Goal: Task Accomplishment & Management: Use online tool/utility

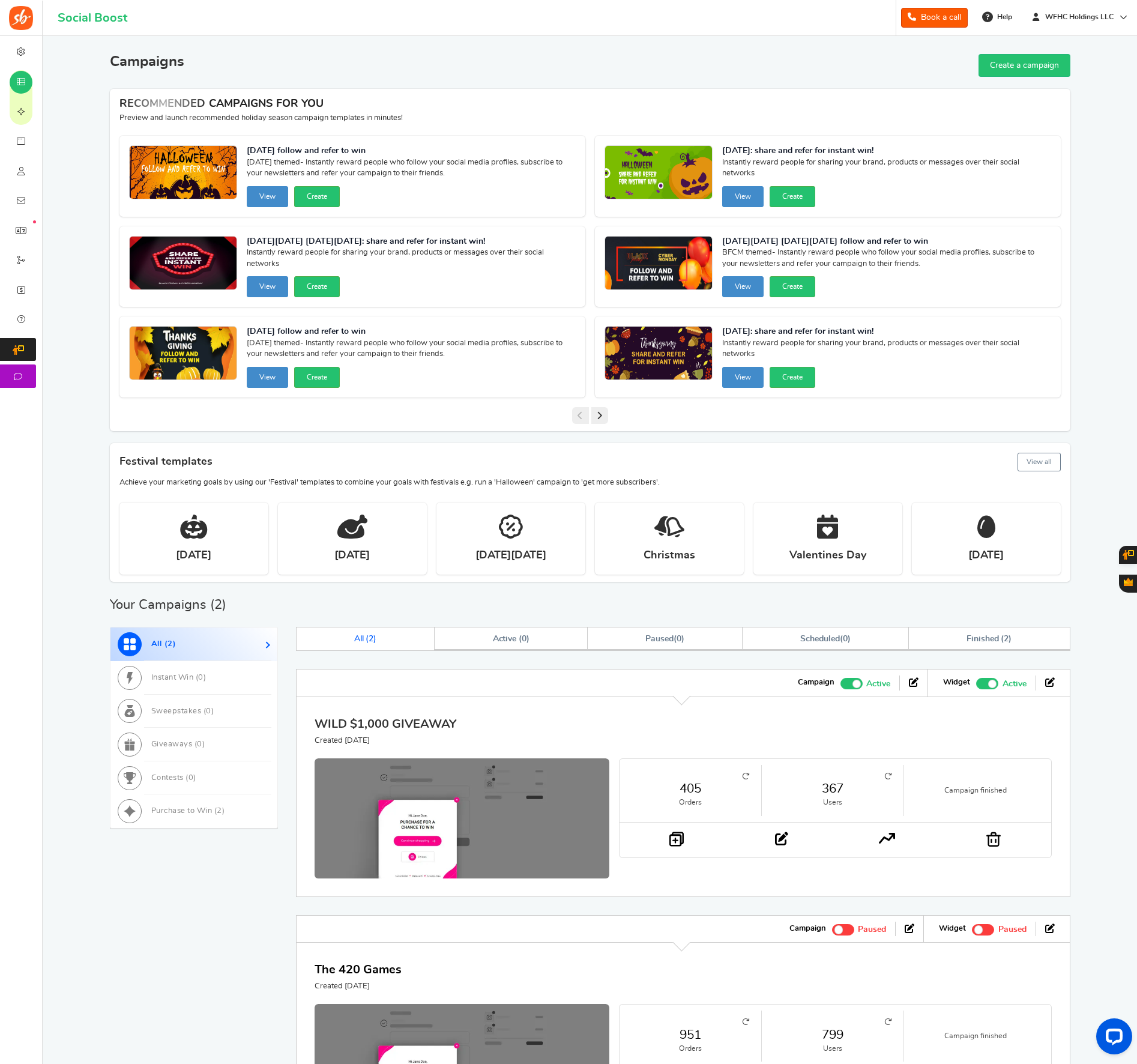
click at [402, 718] on link "WILD $1,000 GIVEAWAY" at bounding box center [385, 724] width 142 height 12
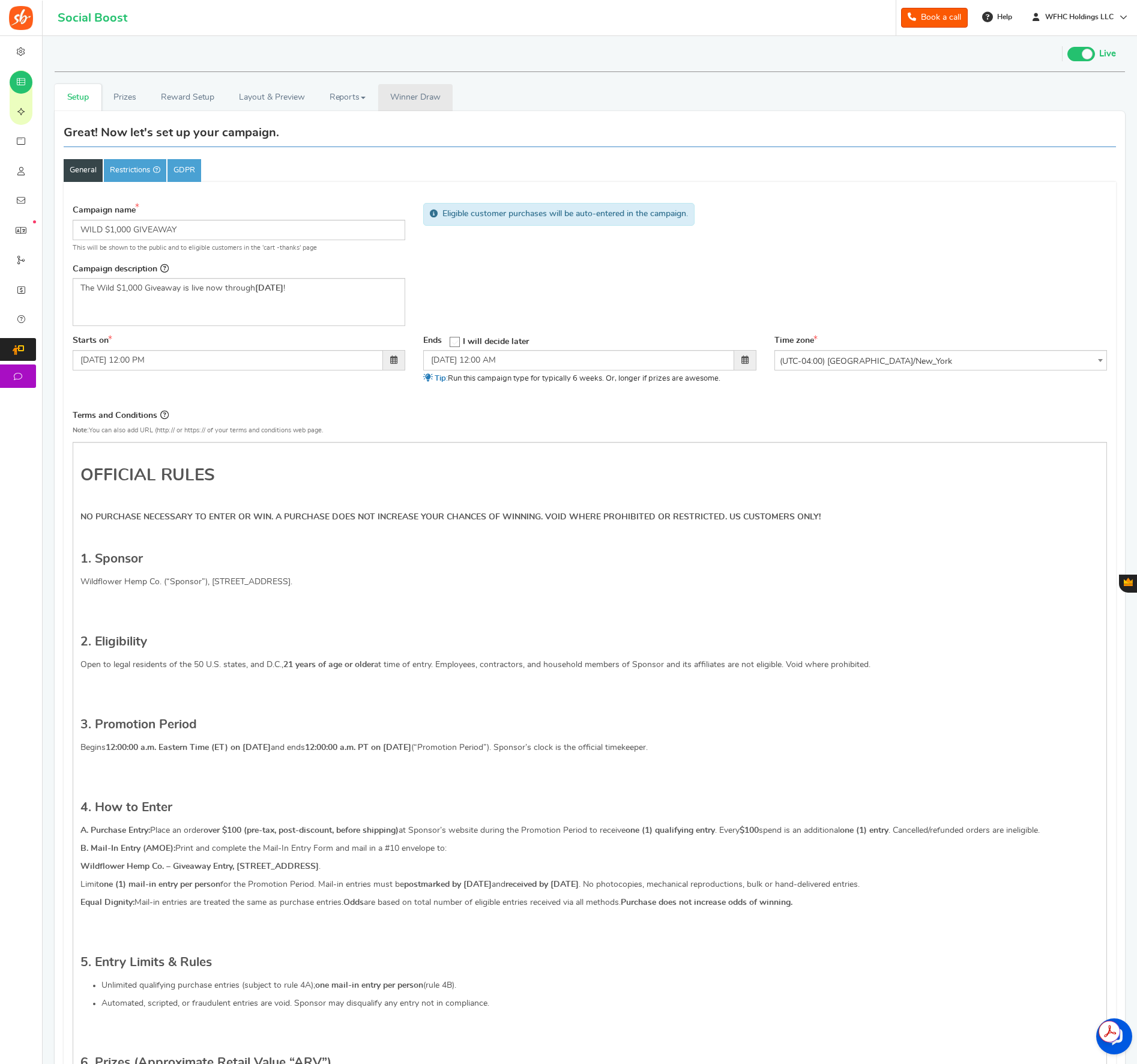
click at [396, 99] on span "Winner Draw" at bounding box center [415, 97] width 50 height 12
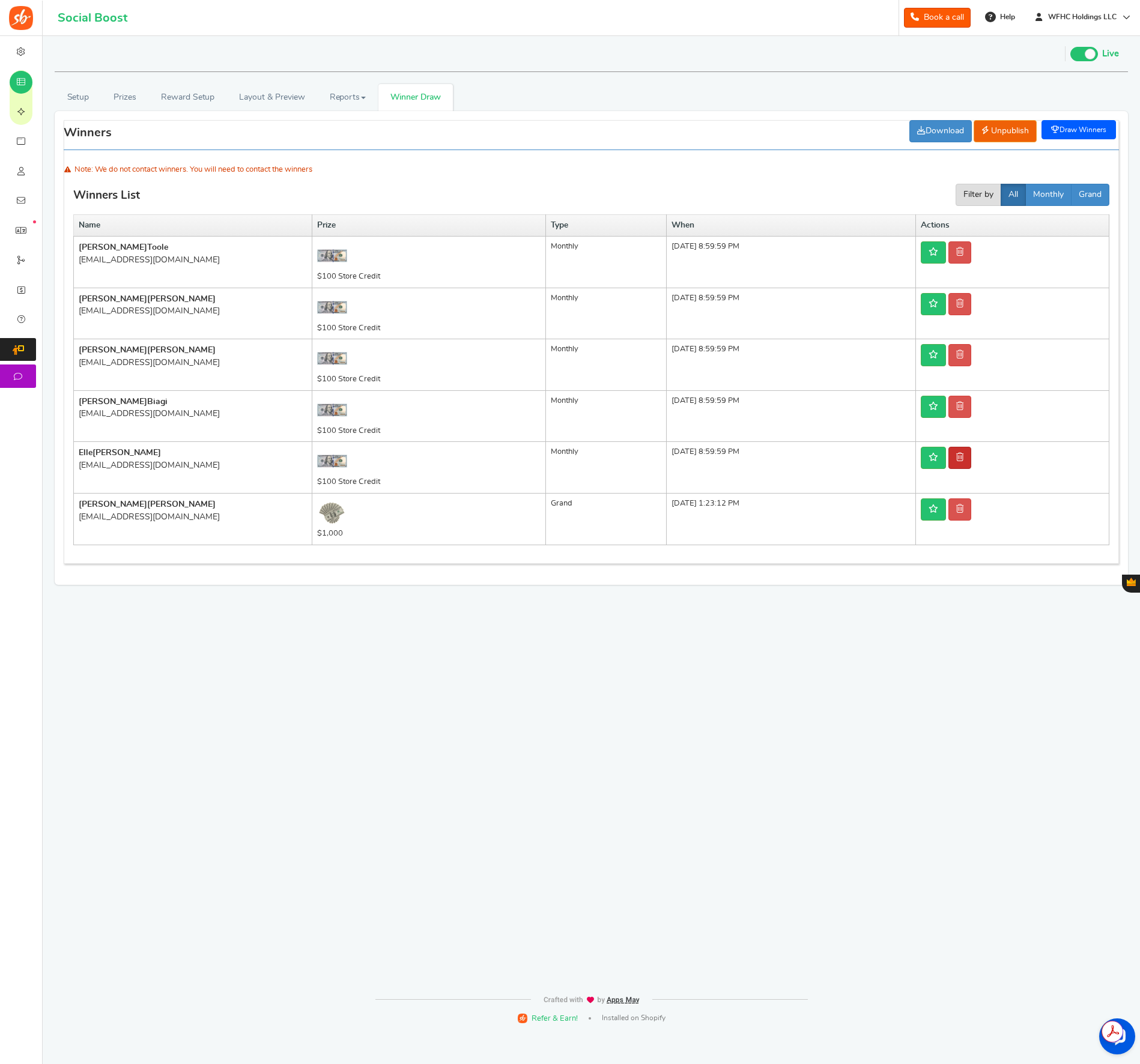
click at [971, 457] on link at bounding box center [959, 458] width 23 height 22
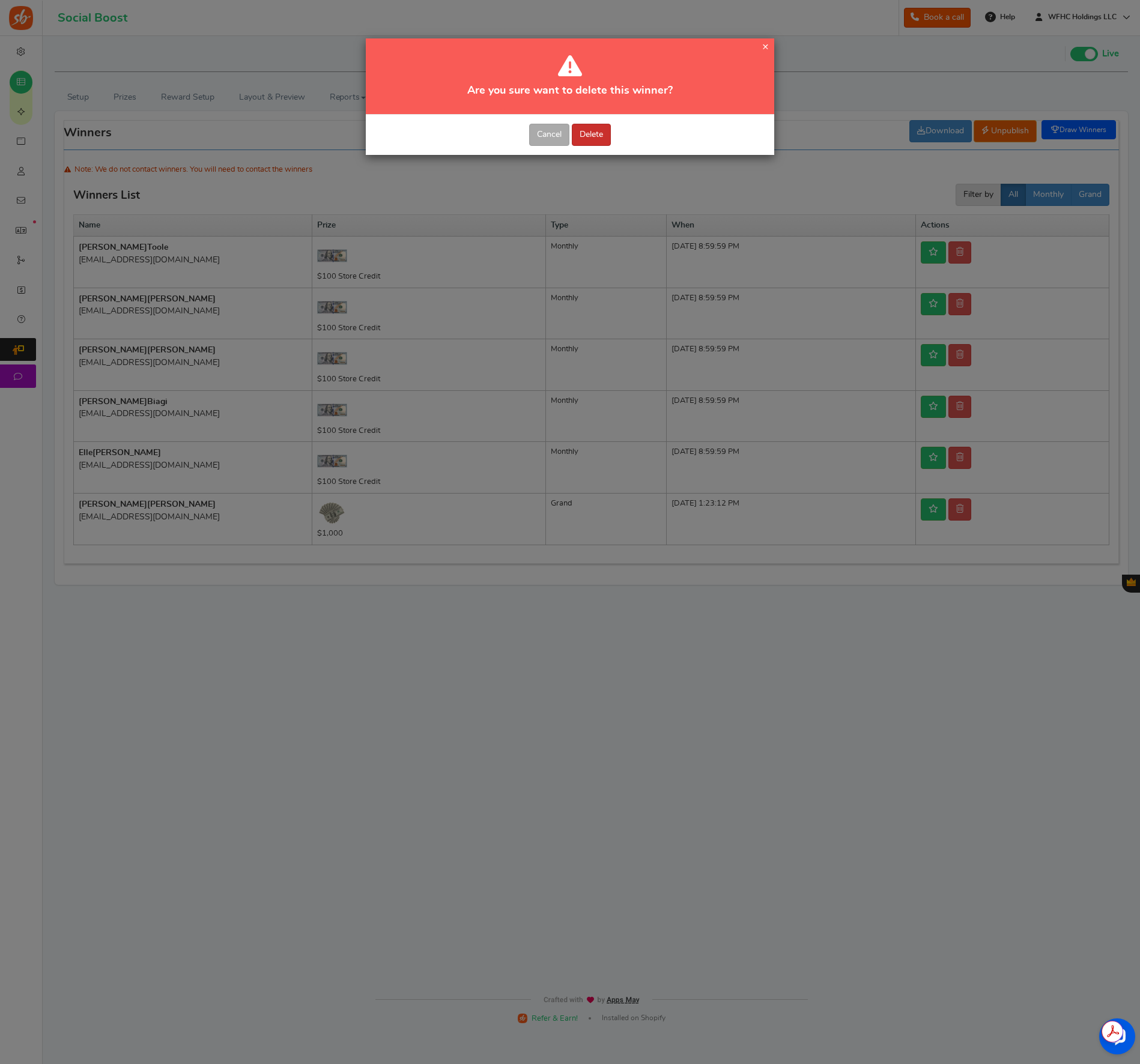
click at [600, 130] on button "Delete" at bounding box center [591, 135] width 39 height 22
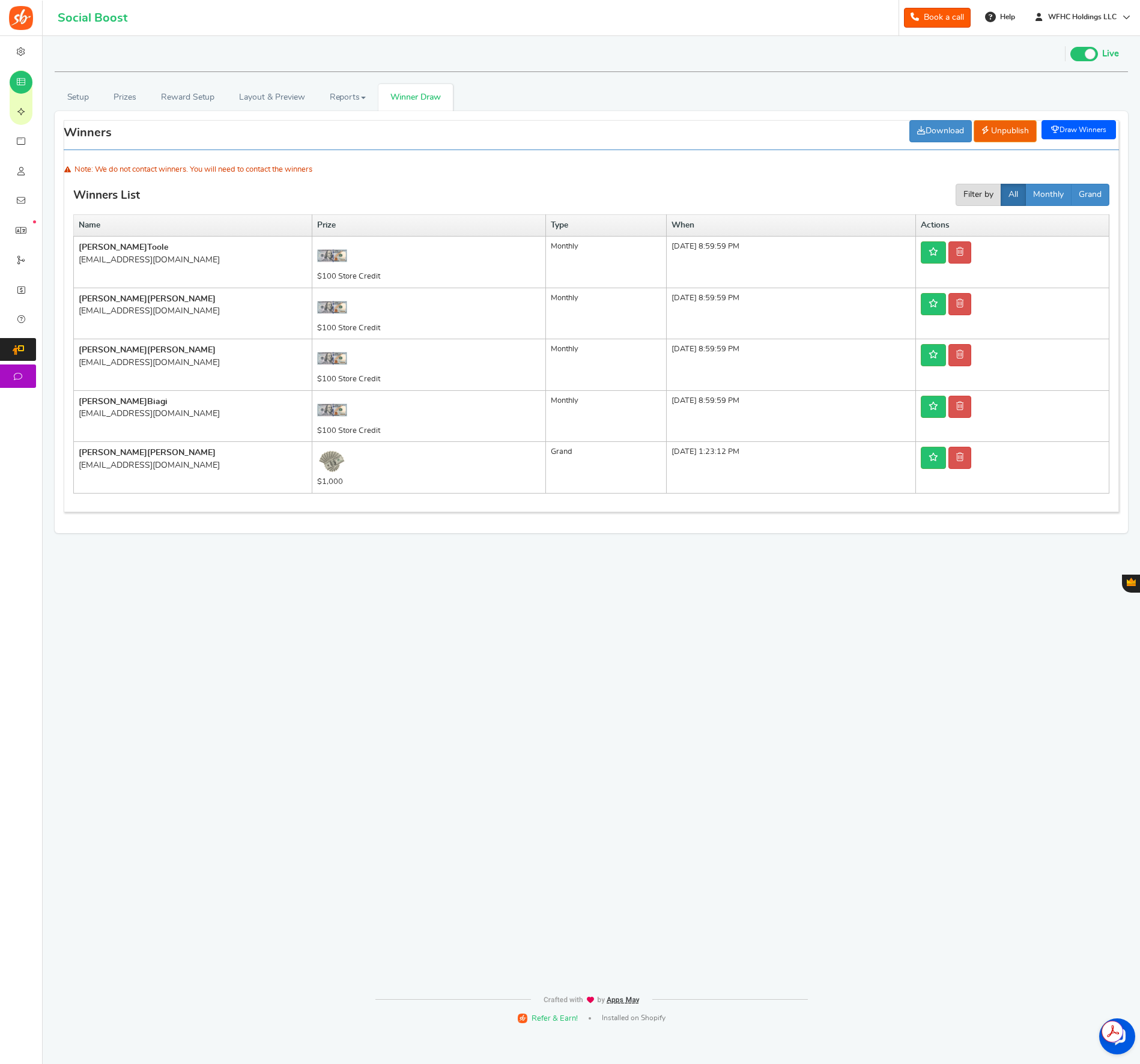
click at [1065, 136] on link "Draw Winners" at bounding box center [1078, 129] width 75 height 19
select select "random"
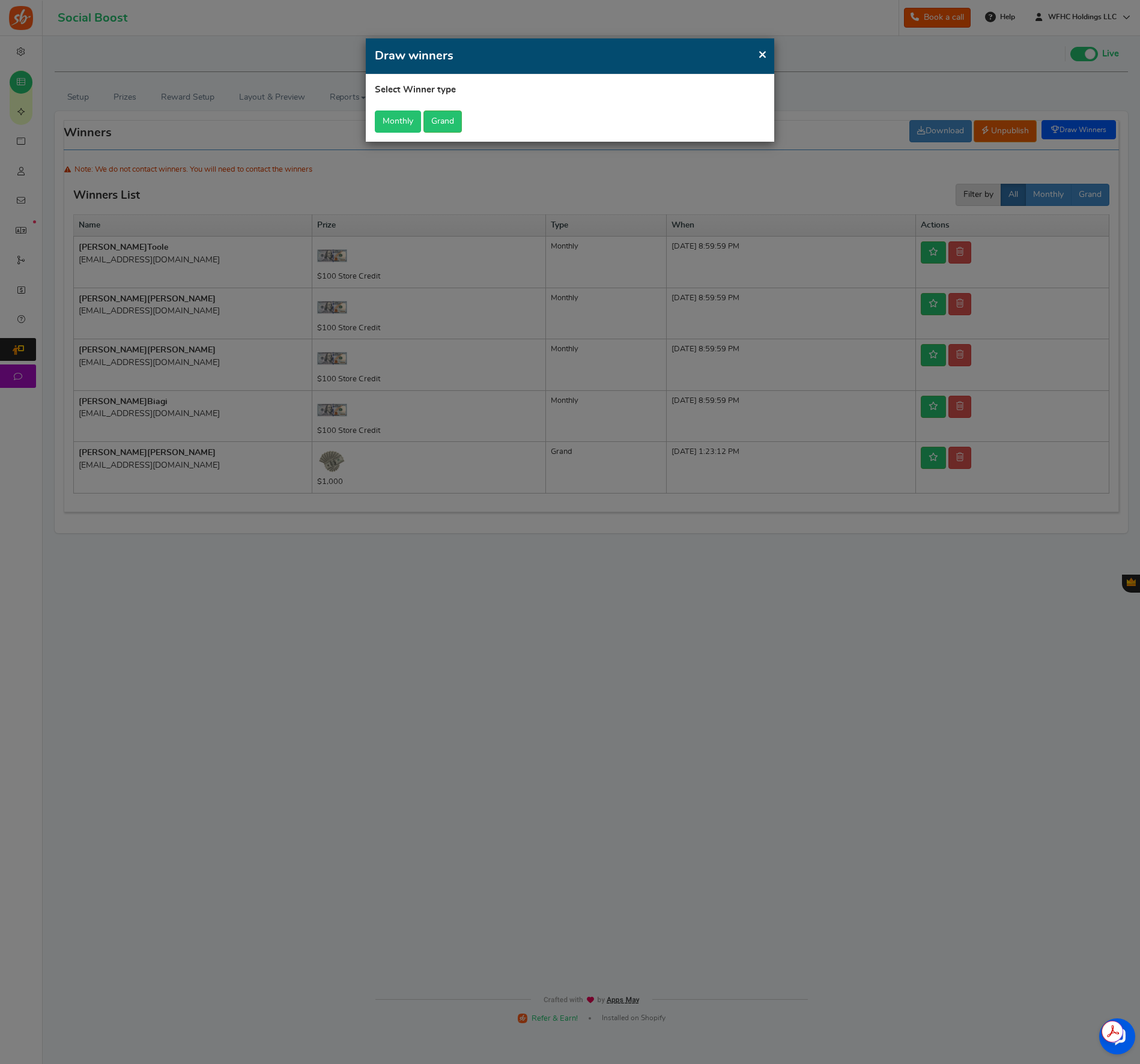
click at [401, 126] on button "Monthly" at bounding box center [398, 121] width 47 height 22
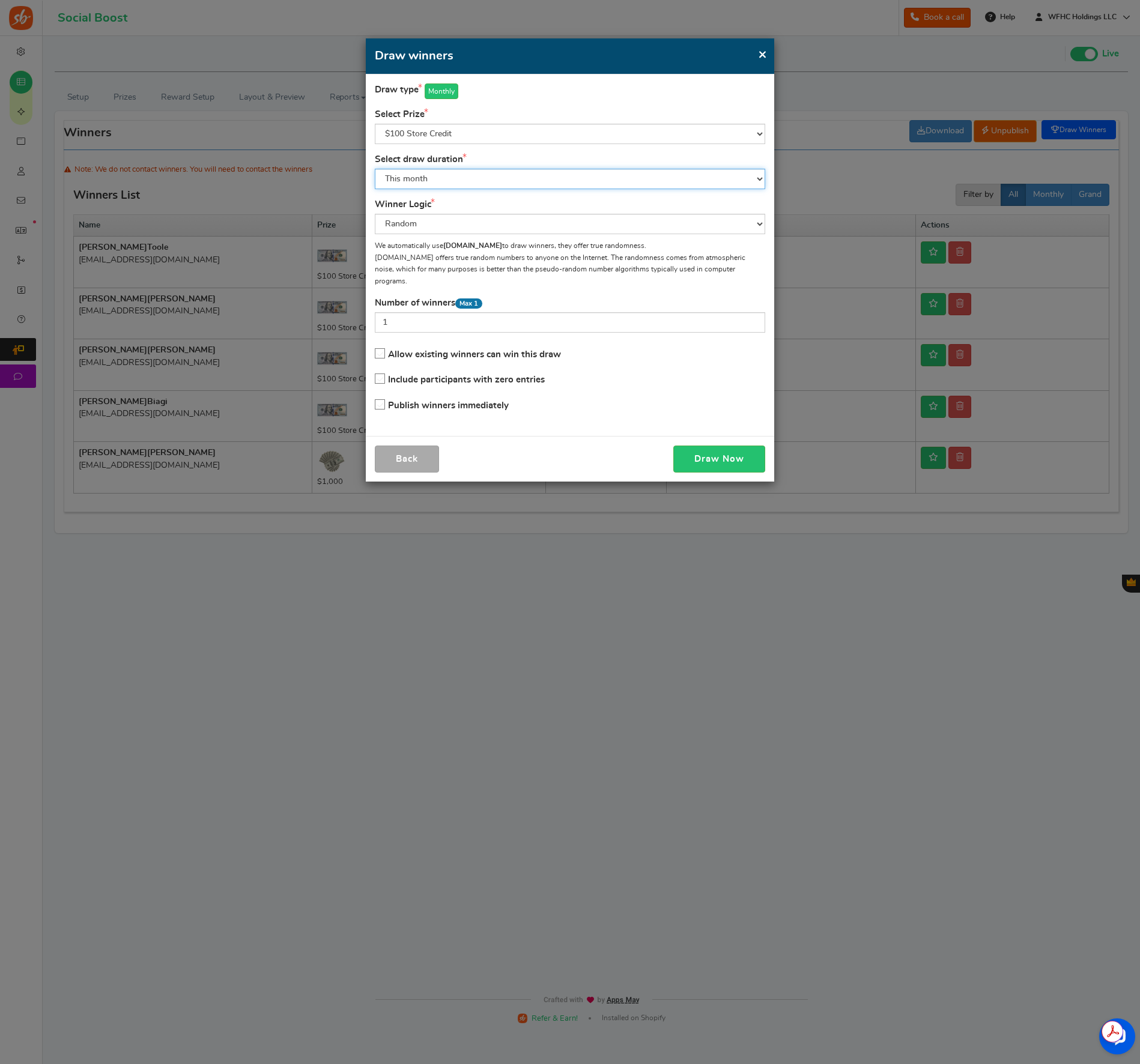
click at [494, 186] on select "All time [DATE] [DATE] The [DATE] Last 7 days This week (Sun - [DATE]) This wee…" at bounding box center [570, 179] width 390 height 21
select select "last_month"
click at [375, 168] on select "All time [DATE] [DATE] The [DATE] Last 7 days This week (Sun - [DATE]) This wee…" at bounding box center [570, 179] width 390 height 21
click at [730, 451] on button "Draw Now" at bounding box center [719, 459] width 92 height 27
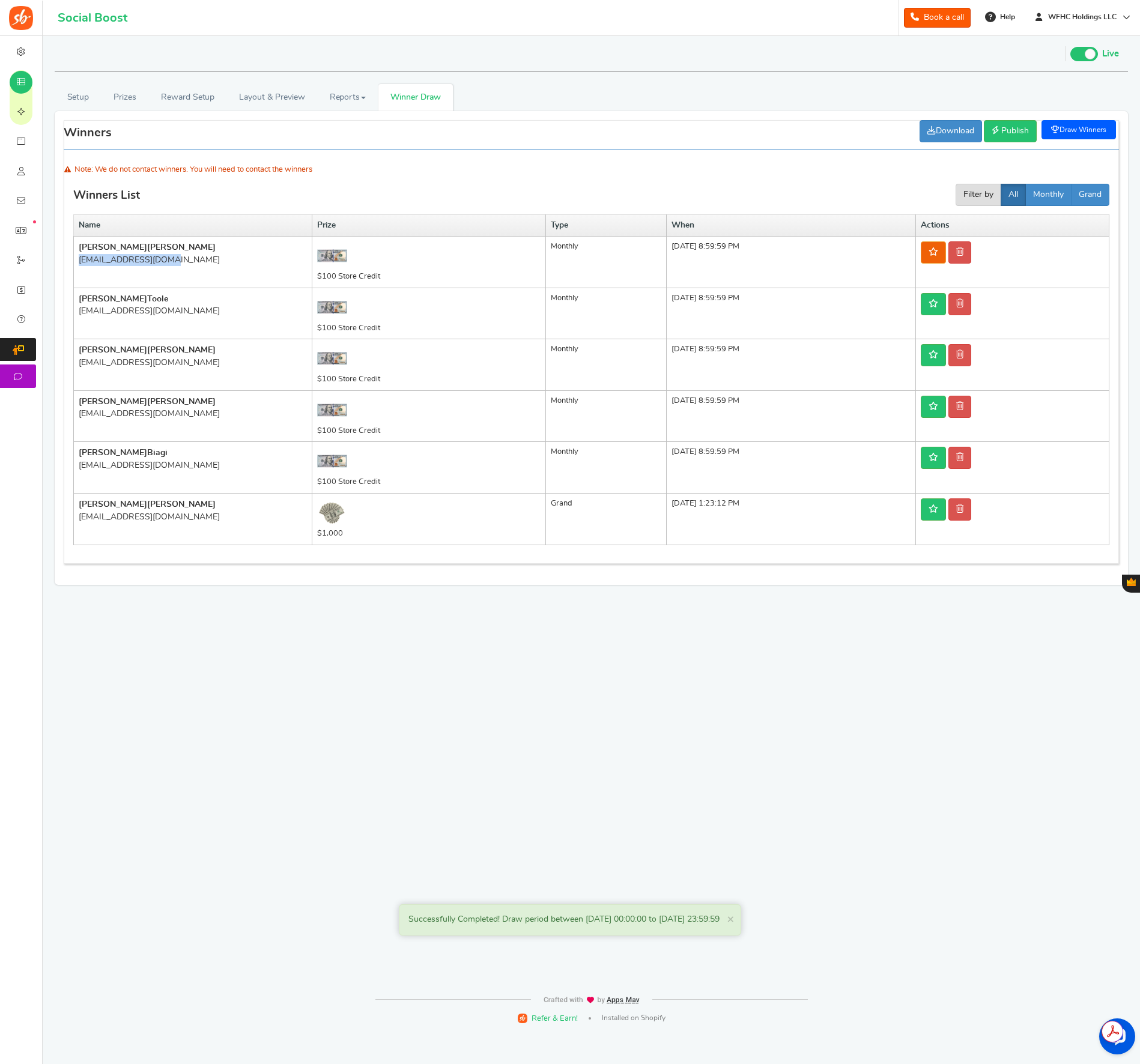
drag, startPoint x: 173, startPoint y: 262, endPoint x: 79, endPoint y: 264, distance: 94.0
click at [79, 264] on div "[EMAIL_ADDRESS][DOMAIN_NAME]" at bounding box center [192, 260] width 228 height 12
copy div "[EMAIL_ADDRESS][DOMAIN_NAME]"
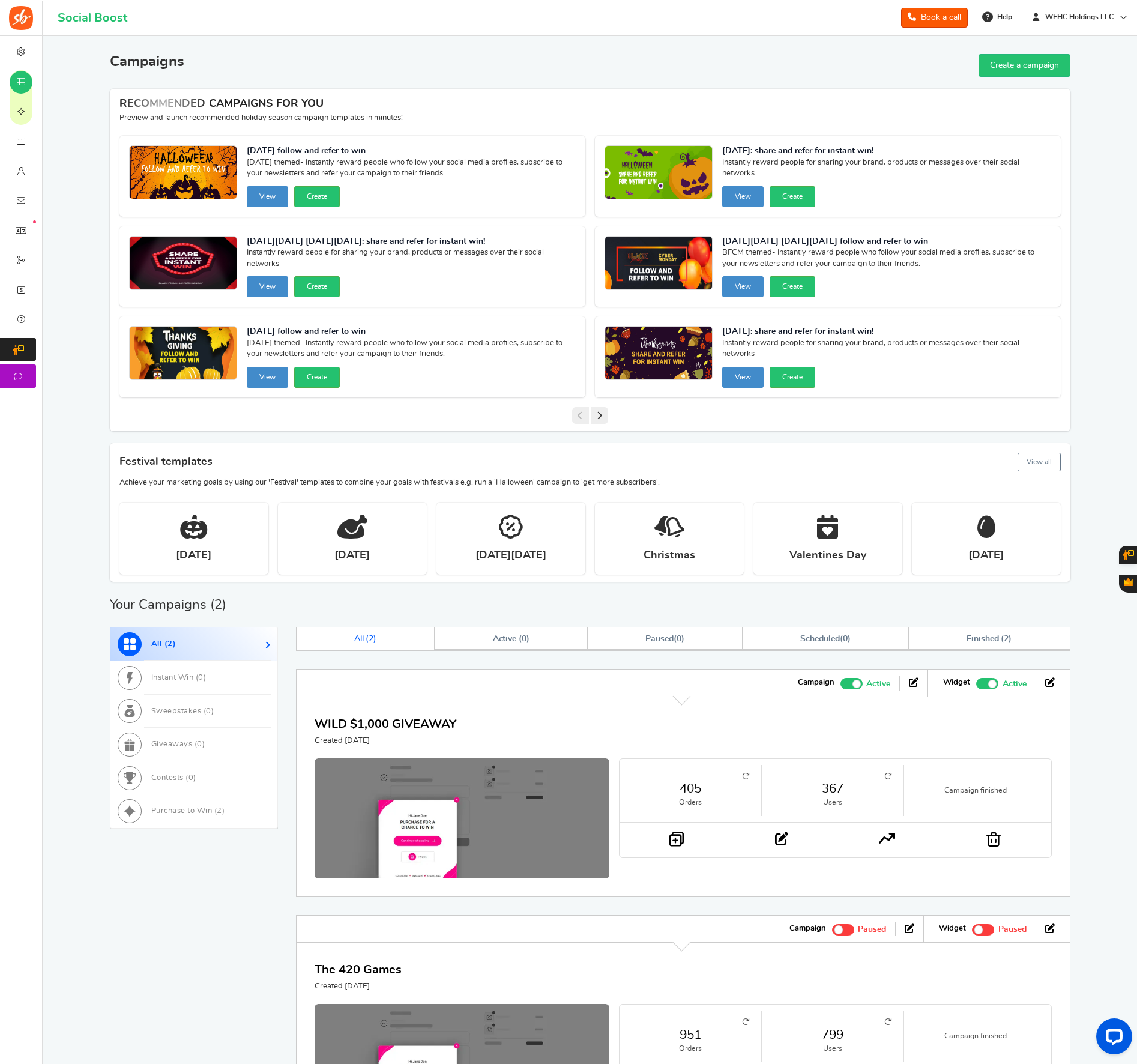
click at [429, 726] on link "WILD $1,000 GIVEAWAY" at bounding box center [385, 724] width 142 height 12
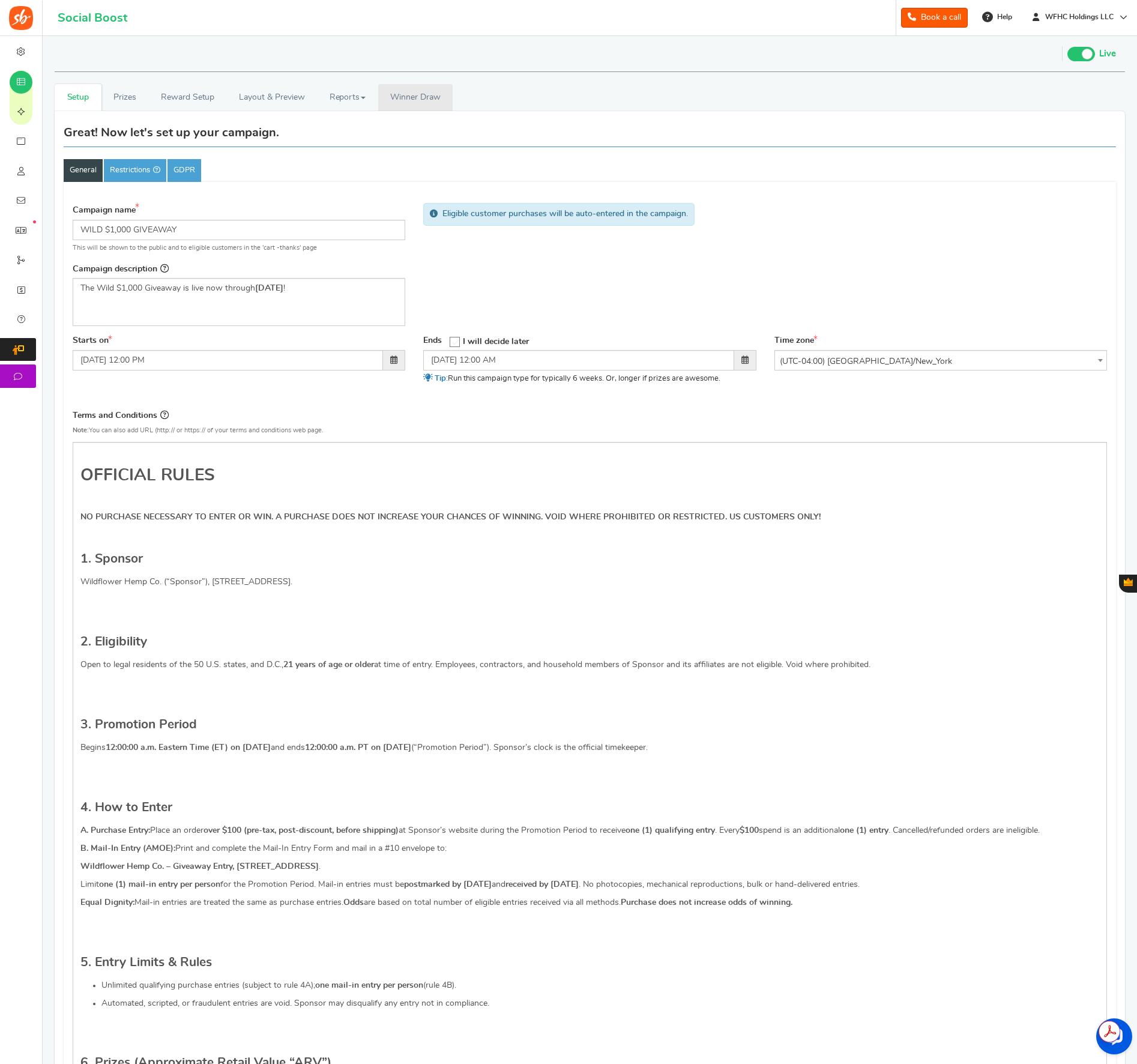
click at [395, 92] on span "Winner Draw" at bounding box center [415, 97] width 50 height 12
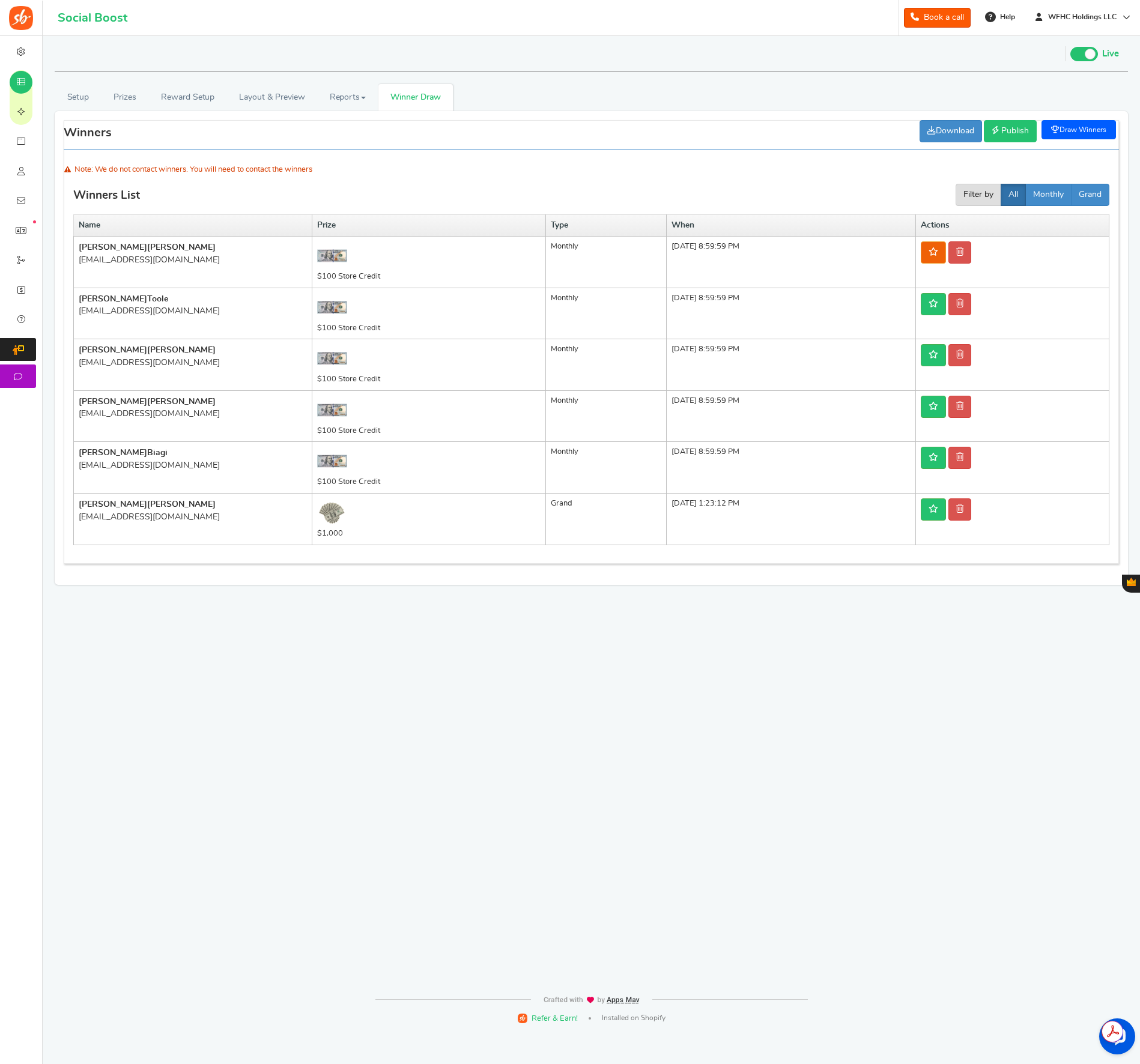
click at [1019, 134] on span "Publish" at bounding box center [1015, 131] width 27 height 8
